Goal: Register for event/course

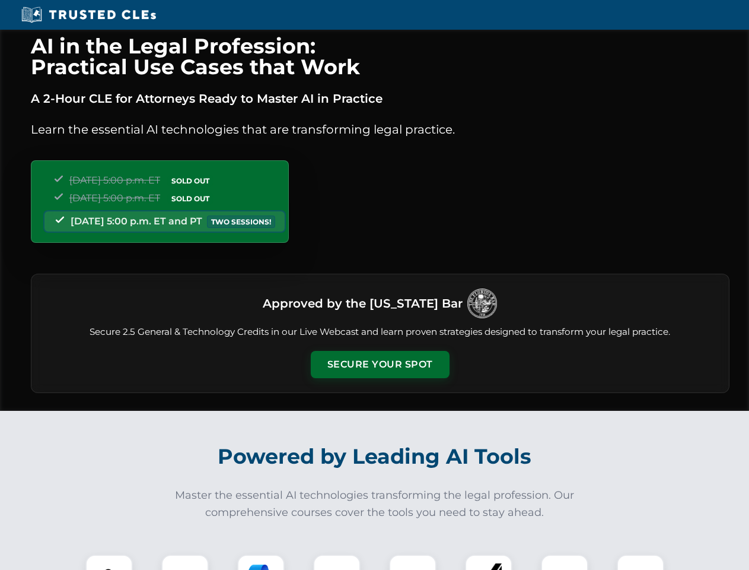
click at [380, 364] on button "Secure Your Spot" at bounding box center [380, 364] width 139 height 27
click at [109, 562] on img at bounding box center [109, 578] width 34 height 34
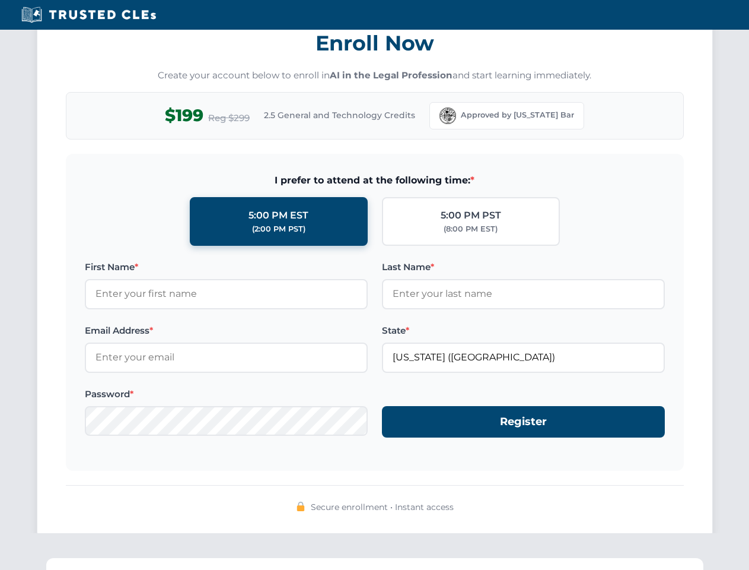
scroll to position [1165, 0]
